Goal: Entertainment & Leisure: Consume media (video, audio)

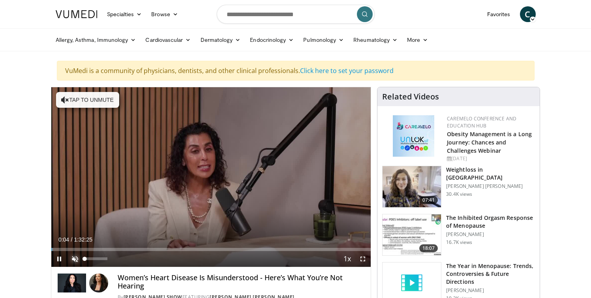
click at [76, 256] on span "Video Player" at bounding box center [75, 259] width 16 height 16
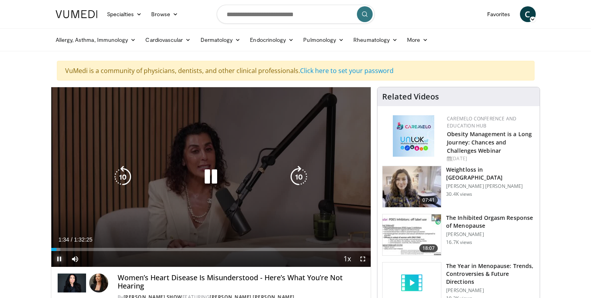
click at [60, 256] on span "Video Player" at bounding box center [59, 259] width 16 height 16
click at [210, 176] on icon "Video Player" at bounding box center [211, 177] width 22 height 22
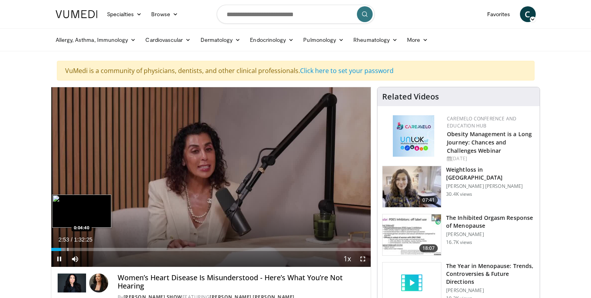
click at [67, 248] on video-js "**********" at bounding box center [211, 177] width 320 height 180
click at [69, 248] on div "Progress Bar" at bounding box center [69, 249] width 1 height 3
click at [79, 249] on div "Progress Bar" at bounding box center [79, 249] width 1 height 3
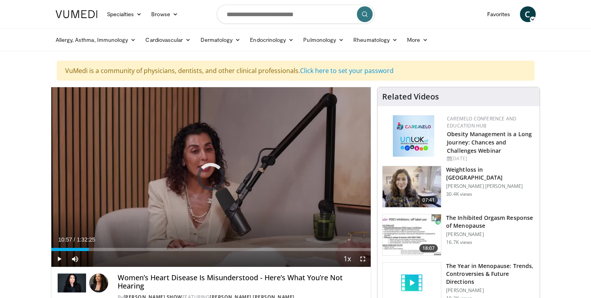
click at [89, 247] on div "Loaded : 11.37% 0:10:57 0:10:57" at bounding box center [211, 246] width 320 height 7
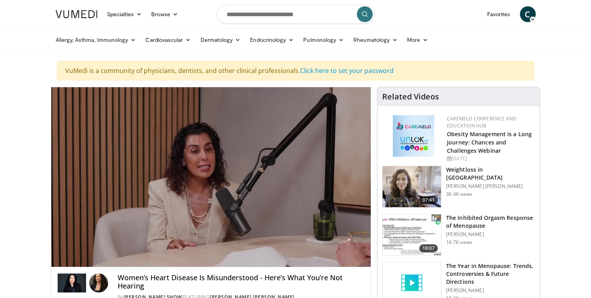
click at [99, 247] on video-js "**********" at bounding box center [211, 177] width 320 height 180
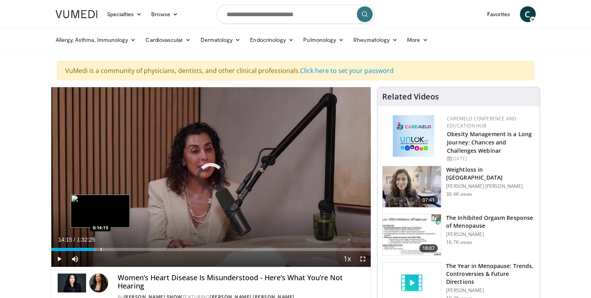
click at [101, 249] on div "Progress Bar" at bounding box center [101, 249] width 1 height 3
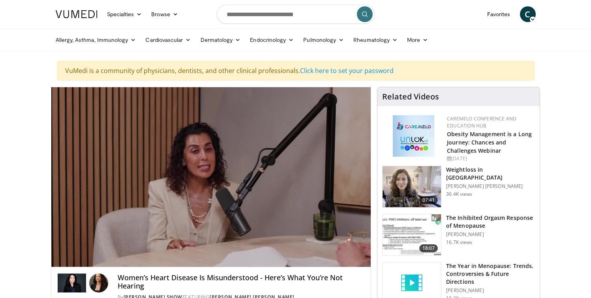
click at [105, 248] on div "10 seconds Tap to unmute" at bounding box center [211, 177] width 320 height 180
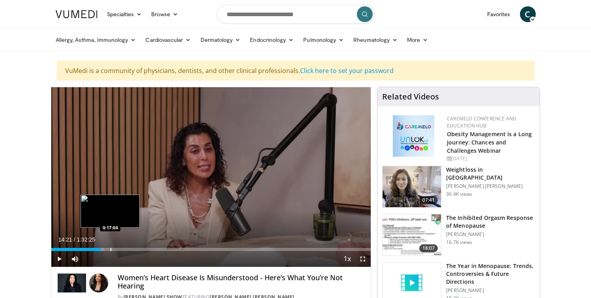
click at [110, 248] on div "Progress Bar" at bounding box center [110, 249] width 1 height 3
click at [117, 248] on div "Progress Bar" at bounding box center [117, 249] width 1 height 3
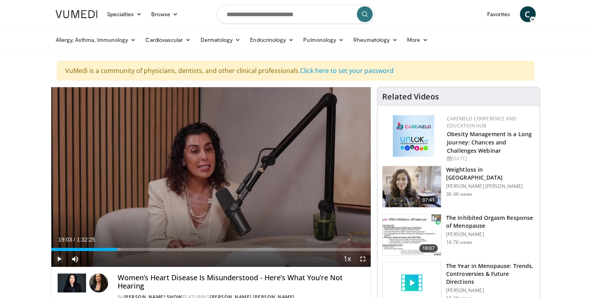
click at [59, 257] on span "Video Player" at bounding box center [59, 259] width 16 height 16
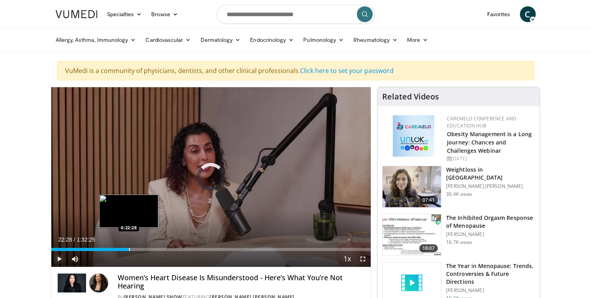
click at [129, 247] on div "Loaded : 22.56% 0:22:28 0:22:28" at bounding box center [211, 246] width 320 height 7
click at [137, 248] on div "Progress Bar" at bounding box center [137, 249] width 1 height 3
